Goal: Find specific page/section

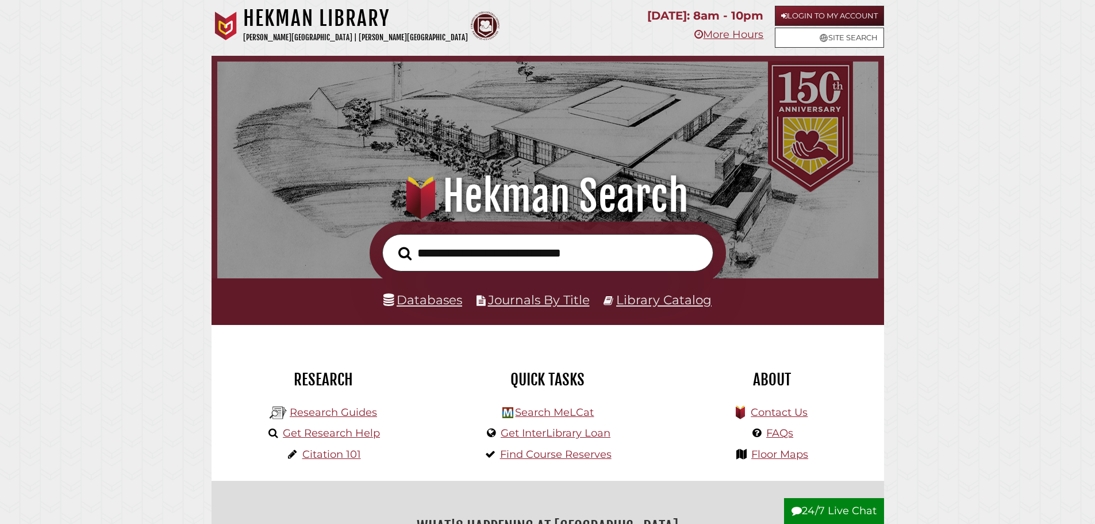
scroll to position [218, 655]
click at [444, 302] on link "Databases" at bounding box center [422, 299] width 79 height 15
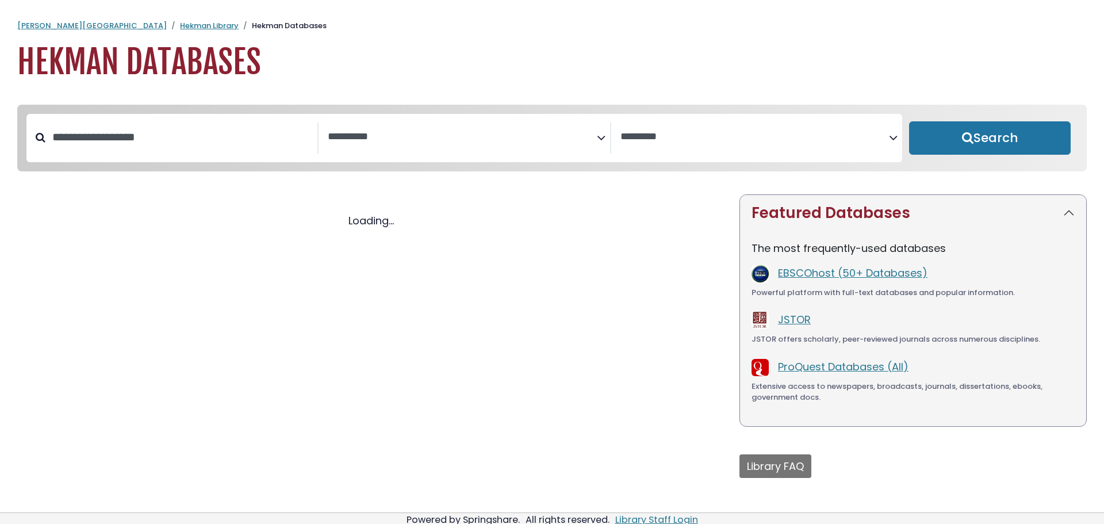
select select "Database Subject Filter"
select select "Database Vendors Filter"
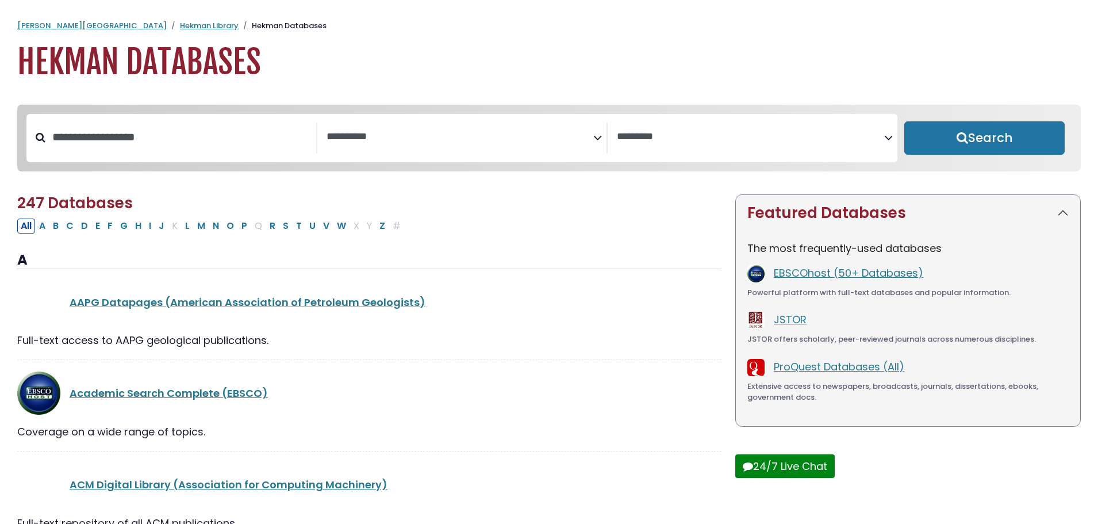
select select "Database Subject Filter"
select select "Database Vendors Filter"
click at [171, 145] on input "Search database by title or keyword" at bounding box center [180, 137] width 271 height 19
type input "****"
click at [904, 121] on button "Search" at bounding box center [984, 137] width 160 height 33
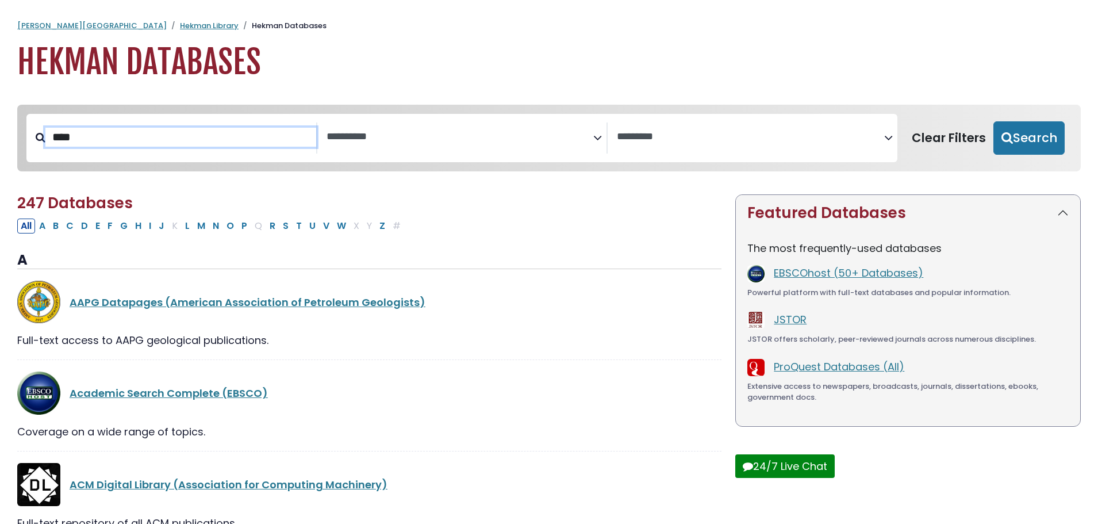
select select "Database Subject Filter"
select select "Database Vendors Filter"
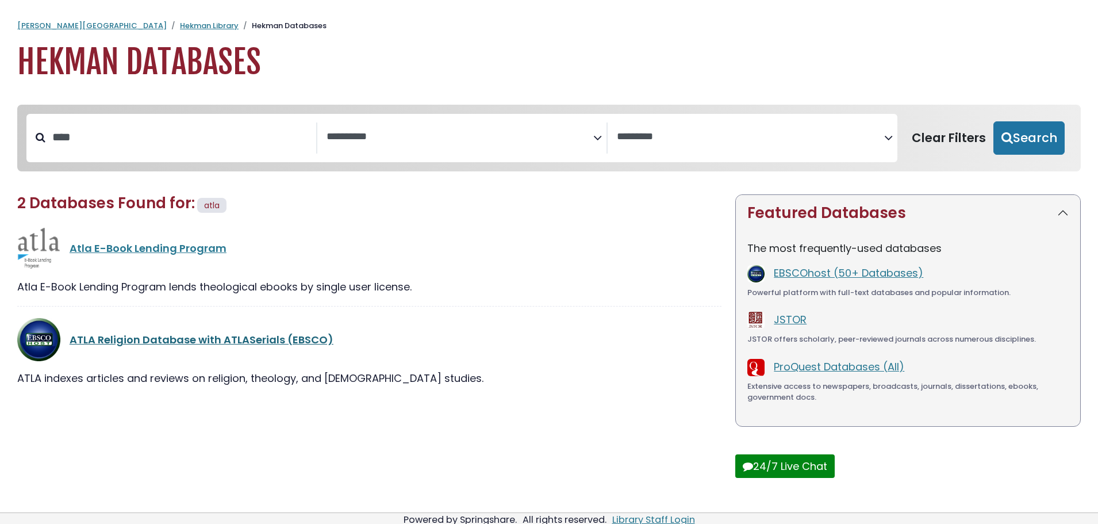
click at [137, 344] on link "ATLA Religion Database with ATLASerials (EBSCO)" at bounding box center [202, 339] width 264 height 14
